Goal: Task Accomplishment & Management: Manage account settings

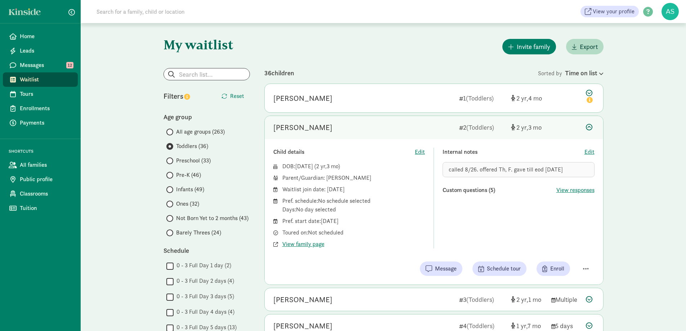
click at [176, 204] on span "Ones (32)" at bounding box center [187, 203] width 23 height 9
click at [171, 204] on input "Ones (32)" at bounding box center [168, 204] width 5 height 5
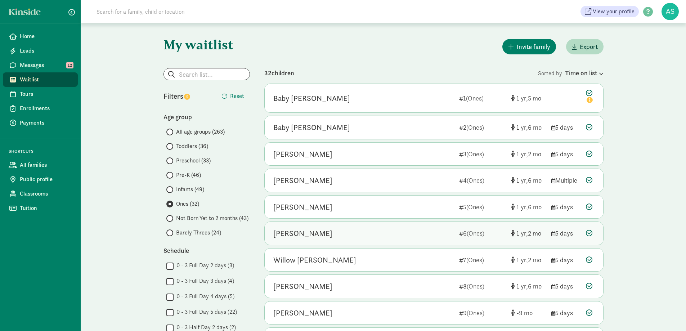
click at [407, 232] on div "[PERSON_NAME]" at bounding box center [363, 233] width 180 height 12
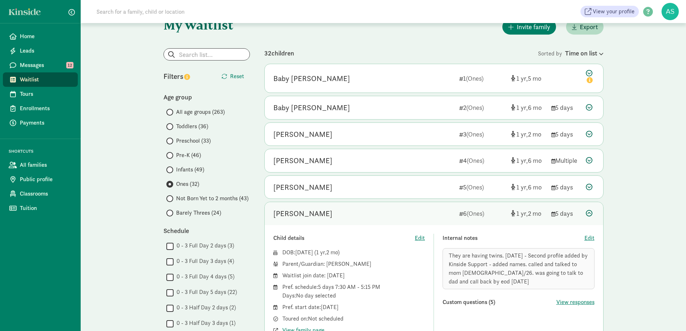
scroll to position [36, 0]
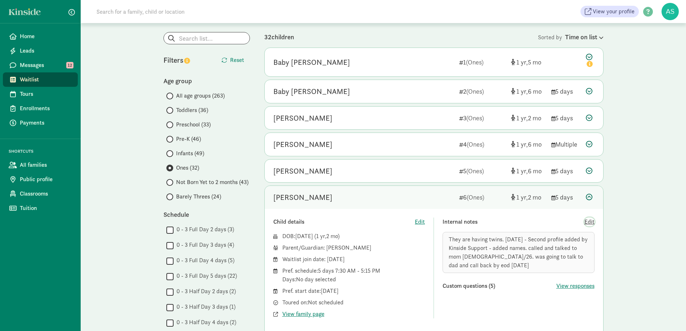
click at [588, 220] on span "Edit" at bounding box center [589, 221] width 10 height 9
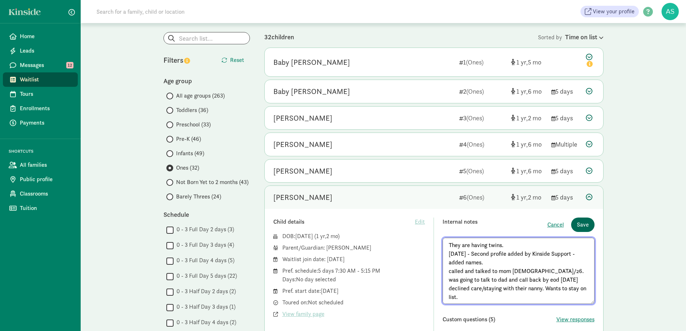
type textarea "They are having twins. [DATE] - Second profile added by Kinside Support - added…"
click at [586, 222] on span "Save" at bounding box center [583, 224] width 12 height 9
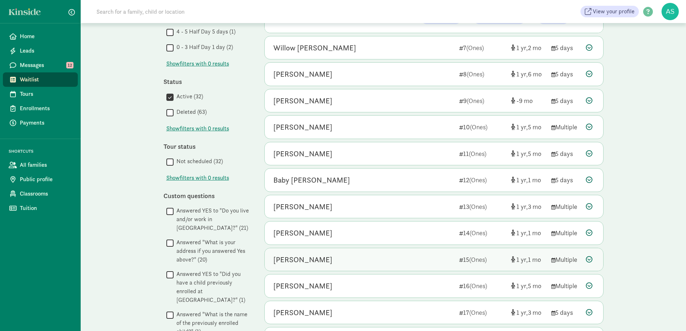
scroll to position [360, 0]
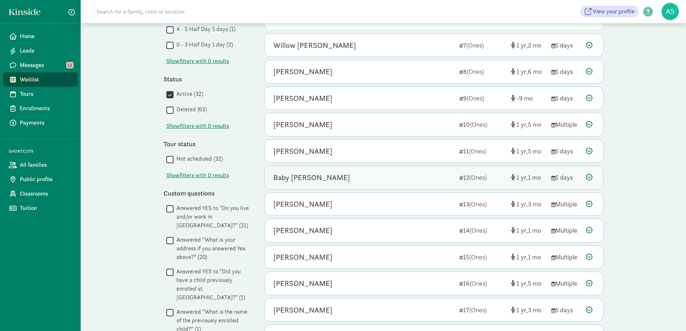
click at [321, 179] on div "Baby [PERSON_NAME]" at bounding box center [363, 178] width 180 height 12
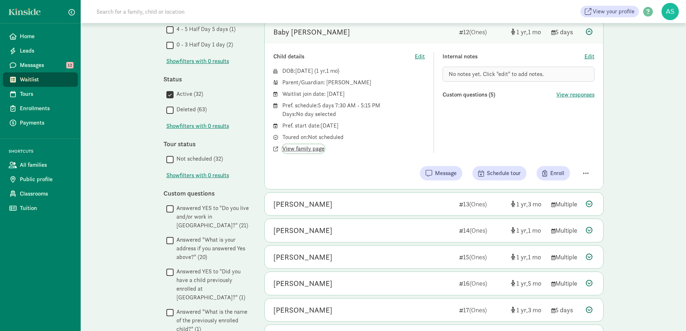
click at [315, 148] on span "View family page" at bounding box center [303, 148] width 42 height 9
click at [589, 56] on span "Edit" at bounding box center [589, 56] width 10 height 9
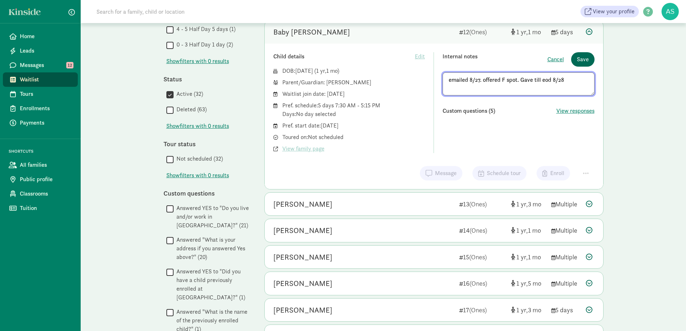
type textarea "emailed 8/27. offered F spot. Gave till eod 8/28"
click at [578, 60] on span "Save" at bounding box center [583, 59] width 12 height 9
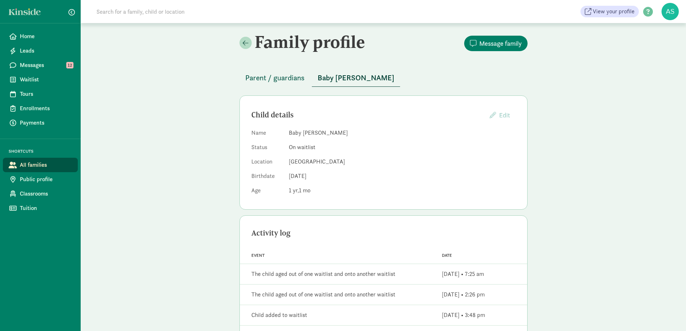
click at [290, 78] on span "Parent / guardians" at bounding box center [274, 78] width 59 height 12
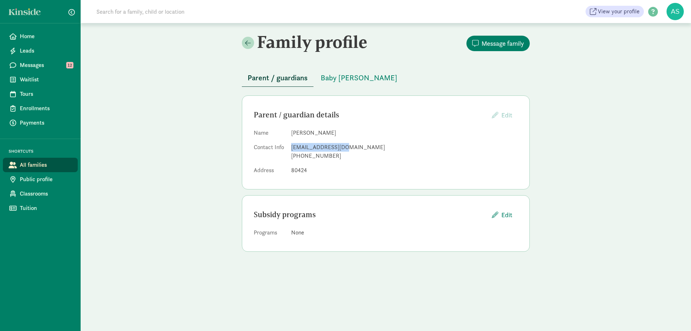
drag, startPoint x: 291, startPoint y: 146, endPoint x: 343, endPoint y: 146, distance: 52.2
click at [343, 146] on div "bhjlasyu@gmail.com" at bounding box center [404, 147] width 227 height 9
copy div "bhjlasyu@gmail.com"
